Goal: Task Accomplishment & Management: Complete application form

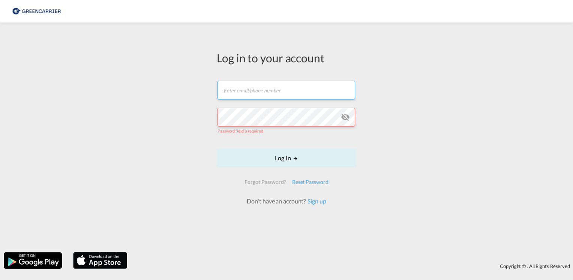
click at [294, 99] on form "Email field is required Password field is required Log In Forgot Password? Rese…" at bounding box center [286, 139] width 139 height 132
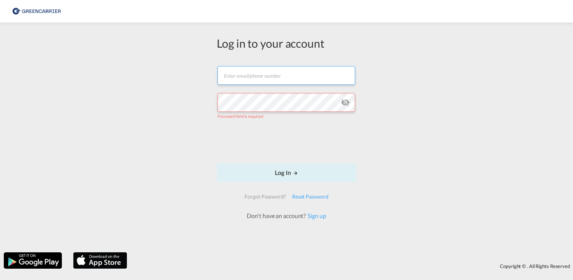
click at [283, 76] on input "text" at bounding box center [286, 75] width 138 height 19
type input "[PERSON_NAME][EMAIL_ADDRESS][DOMAIN_NAME]"
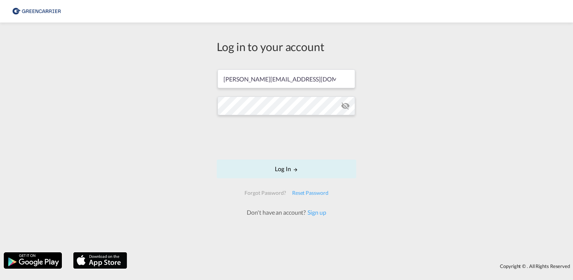
click at [348, 105] on md-icon "icon-eye-off" at bounding box center [345, 105] width 9 height 9
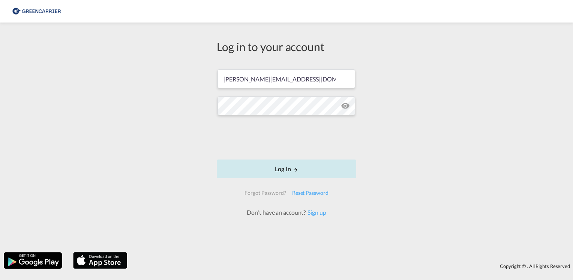
click at [321, 168] on button "Log In" at bounding box center [286, 168] width 139 height 19
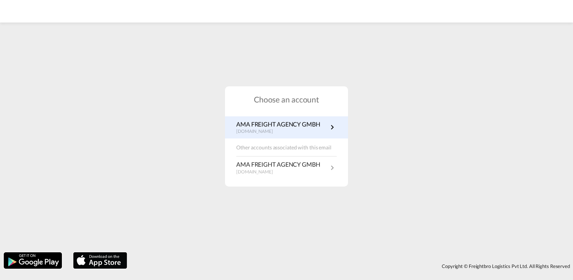
click at [324, 126] on link "AMA FREIGHT AGENCY GMBH [DOMAIN_NAME]" at bounding box center [286, 127] width 100 height 15
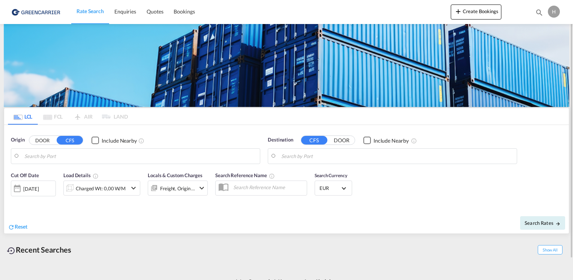
click at [156, 158] on input "Search by Port" at bounding box center [140, 155] width 232 height 11
click at [46, 139] on button "DOOR" at bounding box center [42, 140] width 26 height 9
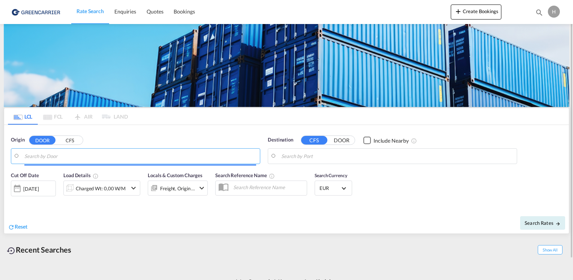
click at [42, 155] on input "Search by Door" at bounding box center [140, 155] width 232 height 11
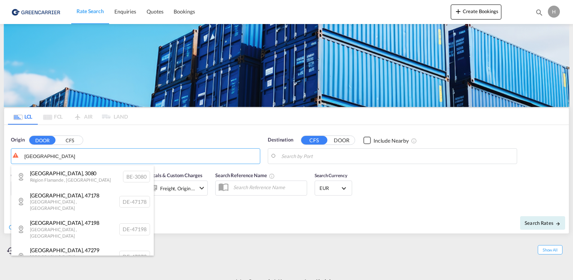
type input "Duisburg"
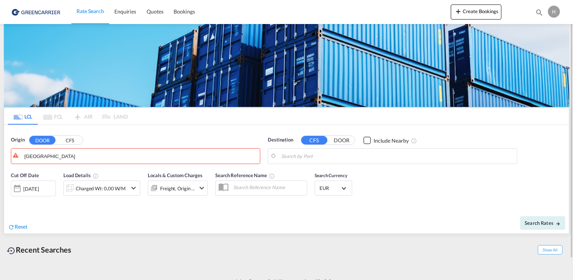
click at [71, 141] on button "CFS" at bounding box center [70, 140] width 26 height 9
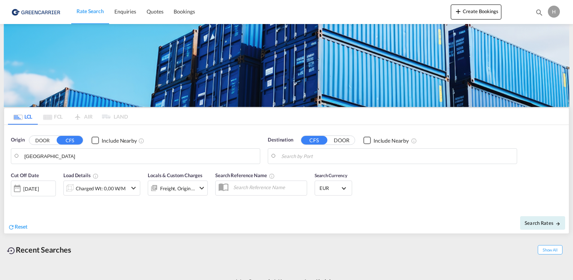
click at [157, 13] on span "Quotes" at bounding box center [155, 11] width 16 height 6
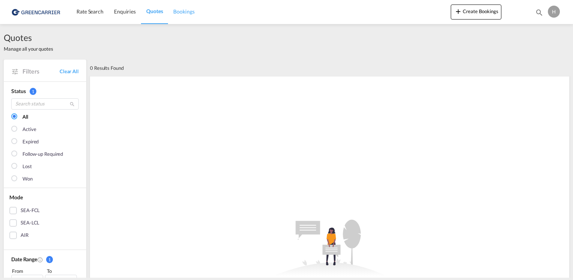
click at [181, 11] on span "Bookings" at bounding box center [183, 11] width 21 height 6
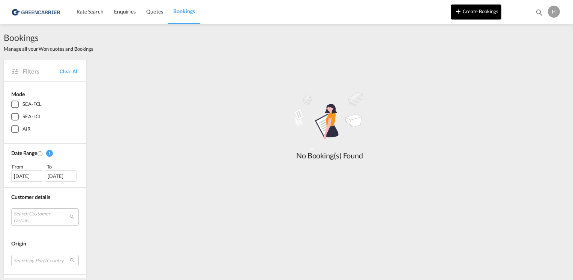
click at [467, 11] on button "Create Bookings" at bounding box center [476, 11] width 51 height 15
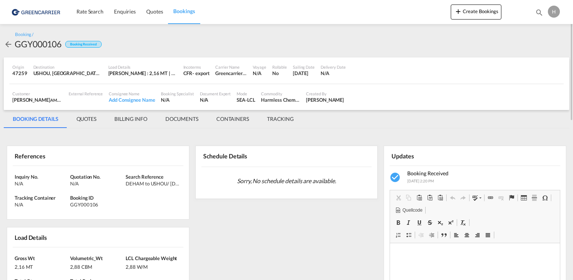
click at [46, 43] on div "GGY000106" at bounding box center [38, 44] width 47 height 12
copy div "GGY000106"
